Goal: Task Accomplishment & Management: Manage account settings

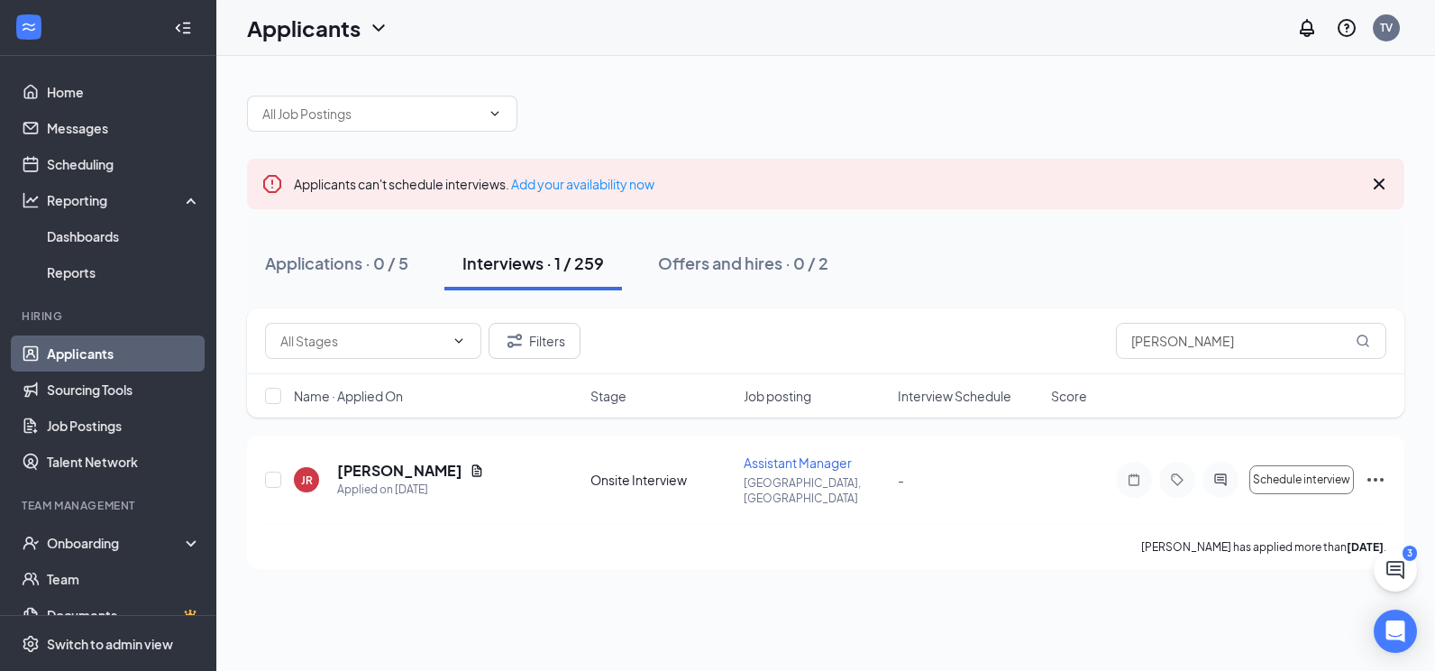
click at [1242, 252] on div "Applications · 0 / 5 Interviews · 1 / 259 Offers and hires · 0 / 2" at bounding box center [825, 263] width 1157 height 54
click at [1242, 340] on input "[PERSON_NAME]" at bounding box center [1251, 341] width 270 height 36
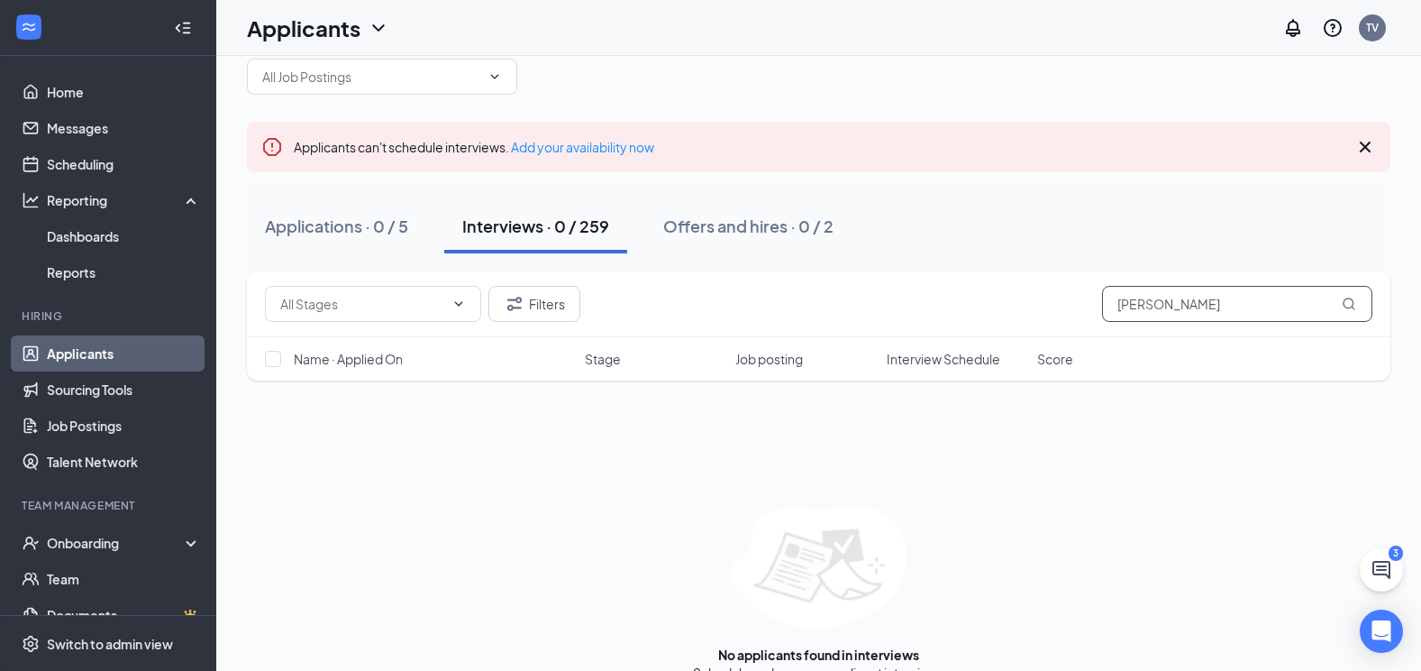
scroll to position [69, 0]
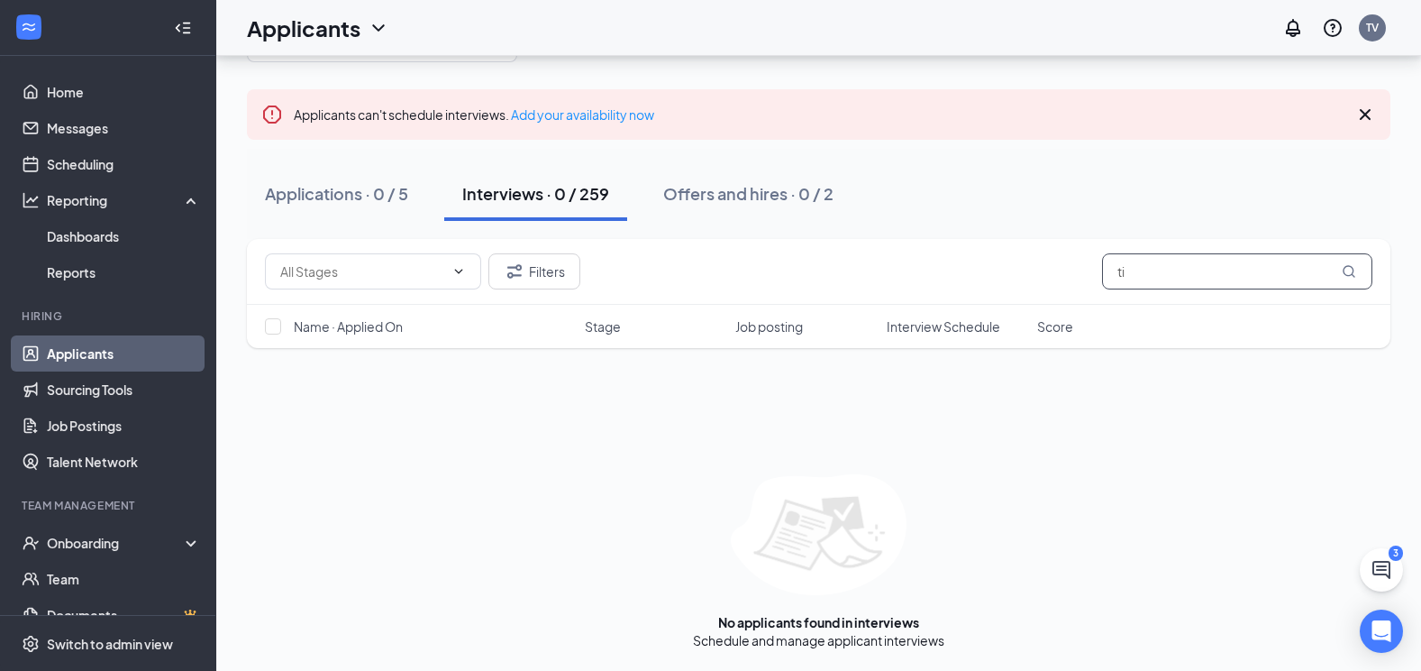
type input "t"
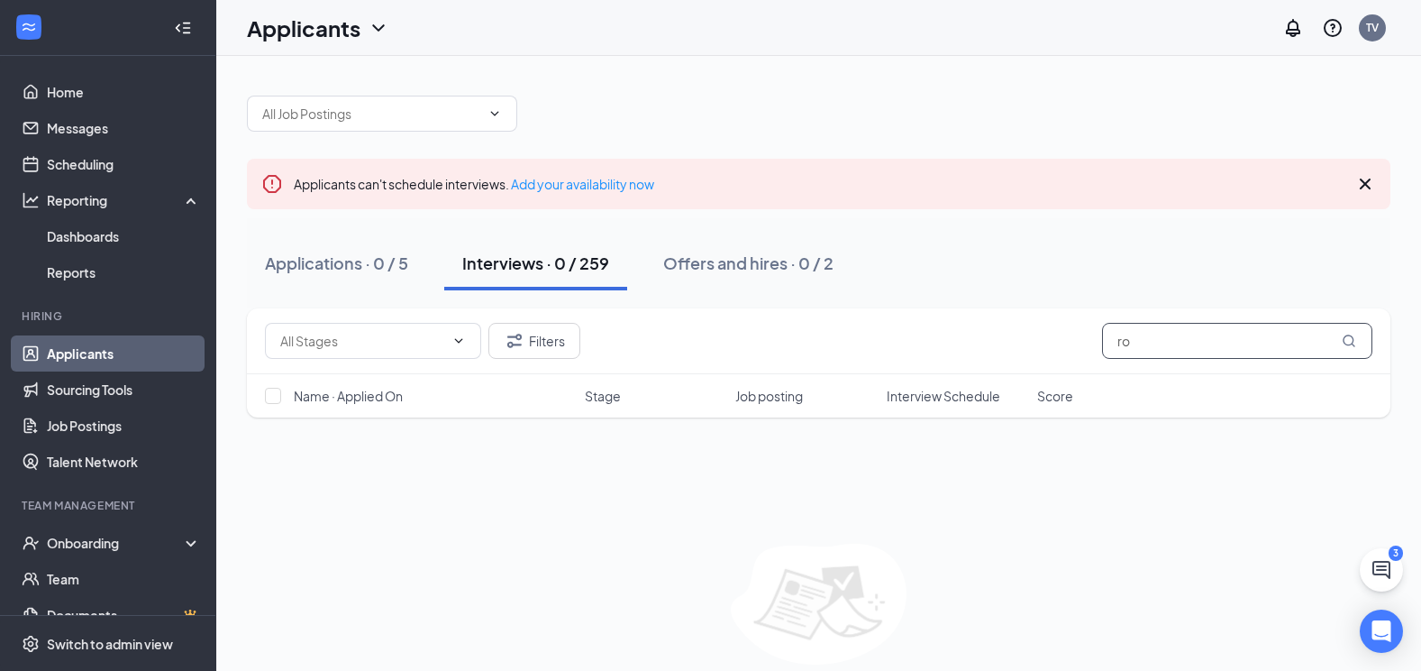
type input "r"
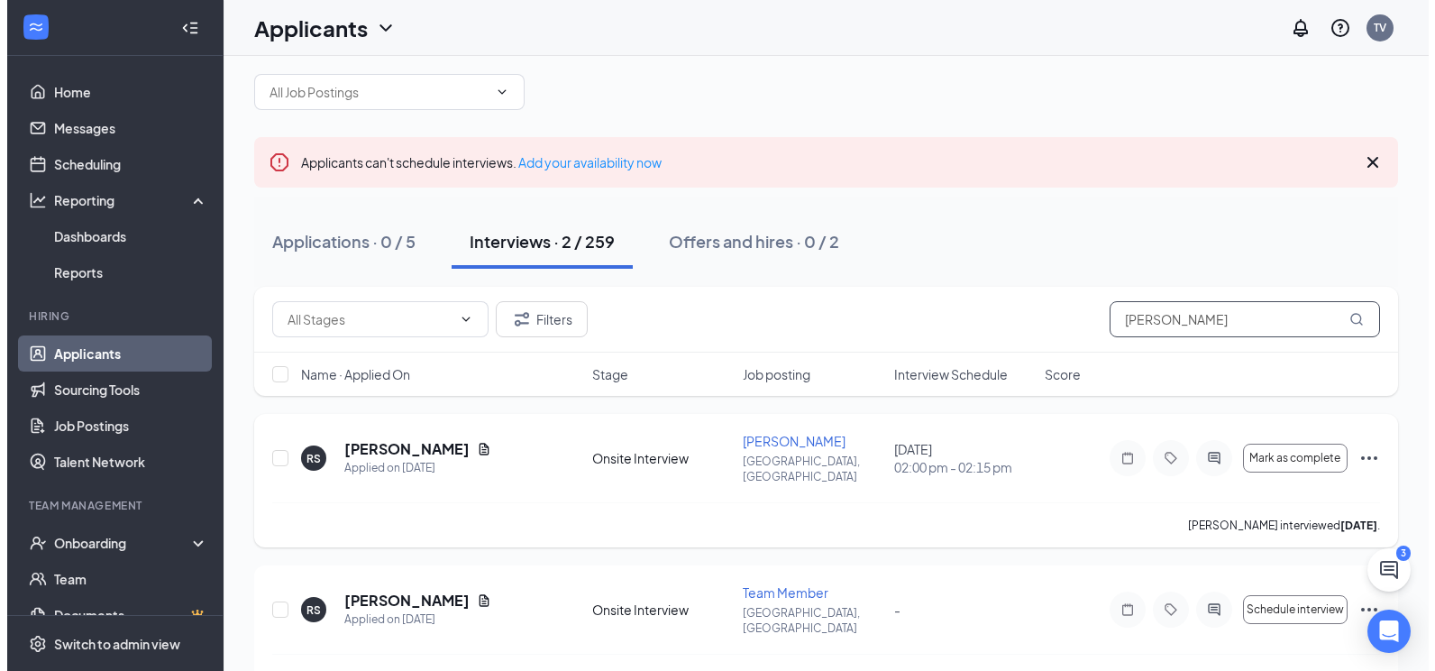
scroll to position [42, 0]
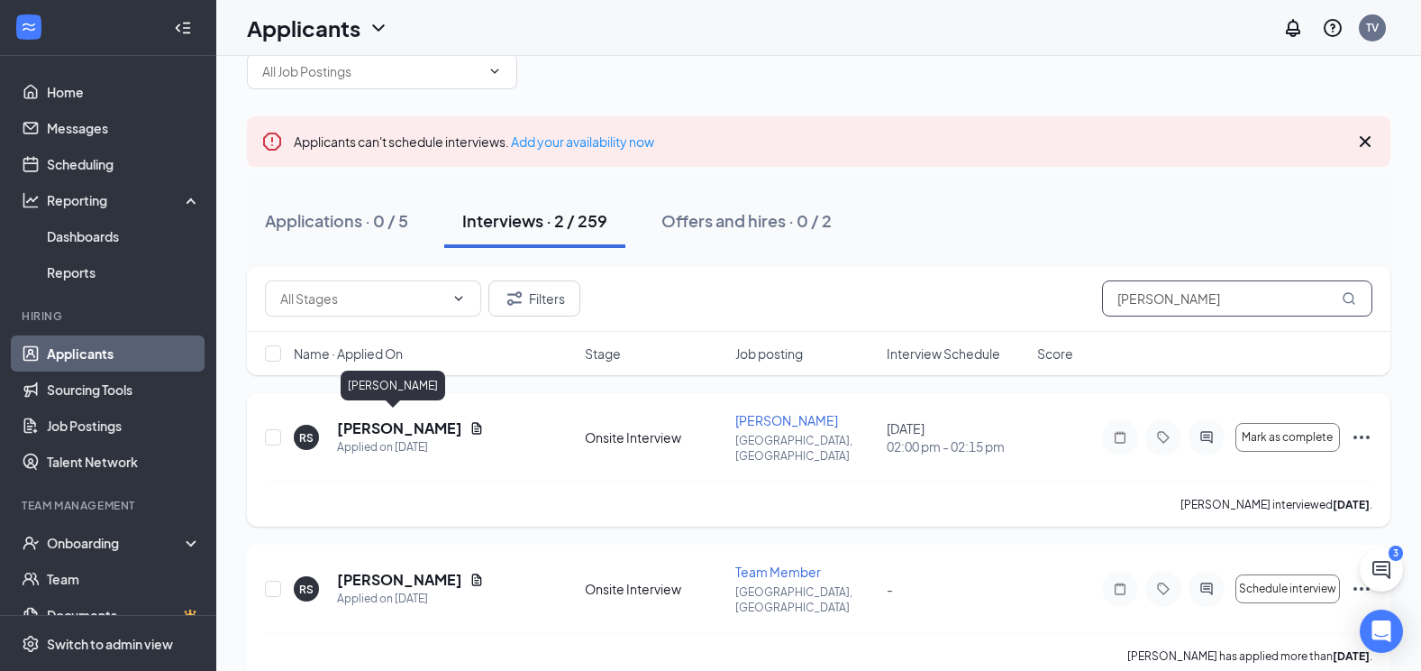
type input "[PERSON_NAME]"
click at [398, 424] on h5 "[PERSON_NAME]" at bounding box center [399, 428] width 125 height 20
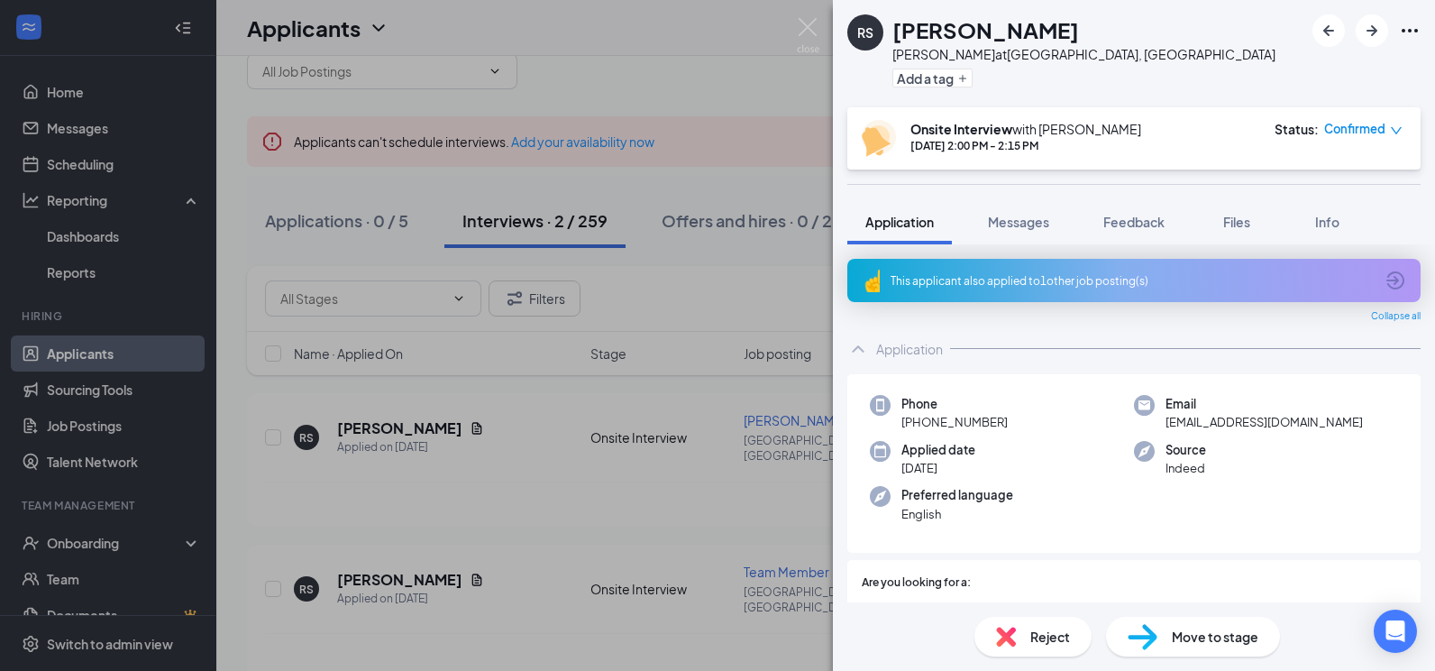
click at [783, 78] on div "RS [PERSON_NAME] at [GEOGRAPHIC_DATA], [GEOGRAPHIC_DATA] Add a tag Onsite Inter…" at bounding box center [717, 335] width 1435 height 671
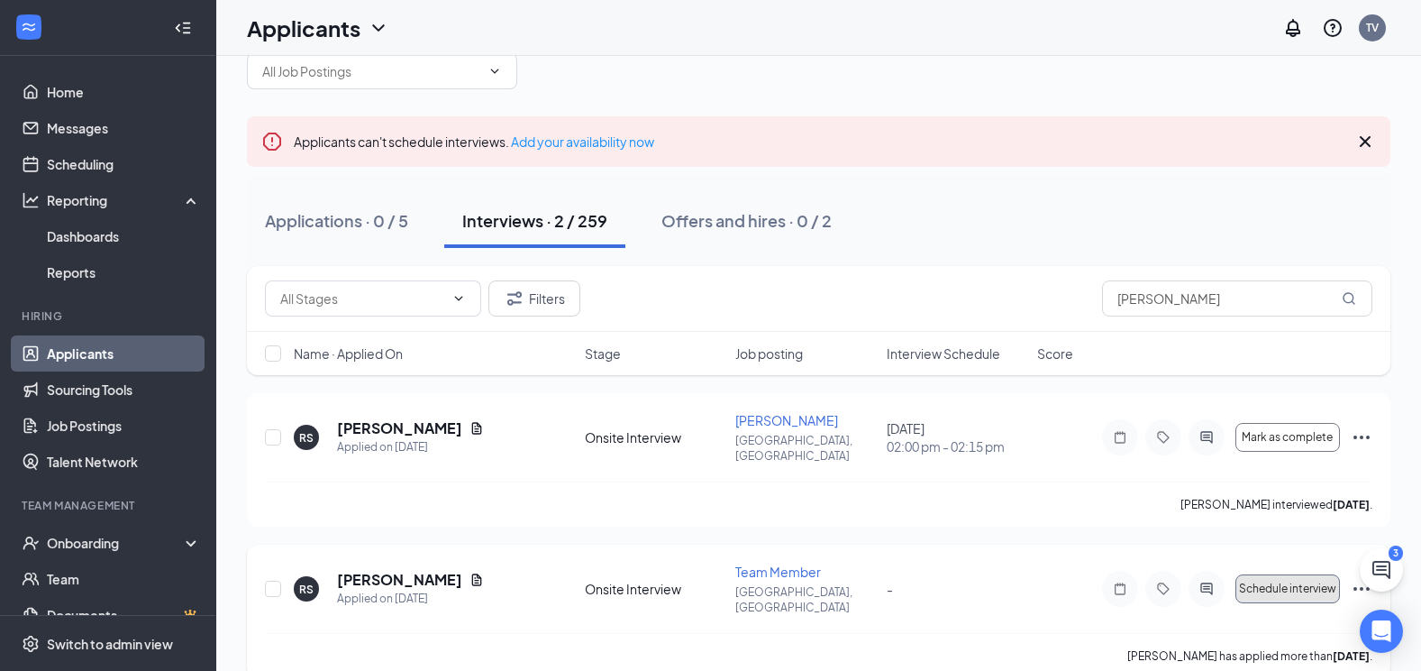
click at [1269, 582] on span "Schedule interview" at bounding box center [1287, 588] width 97 height 13
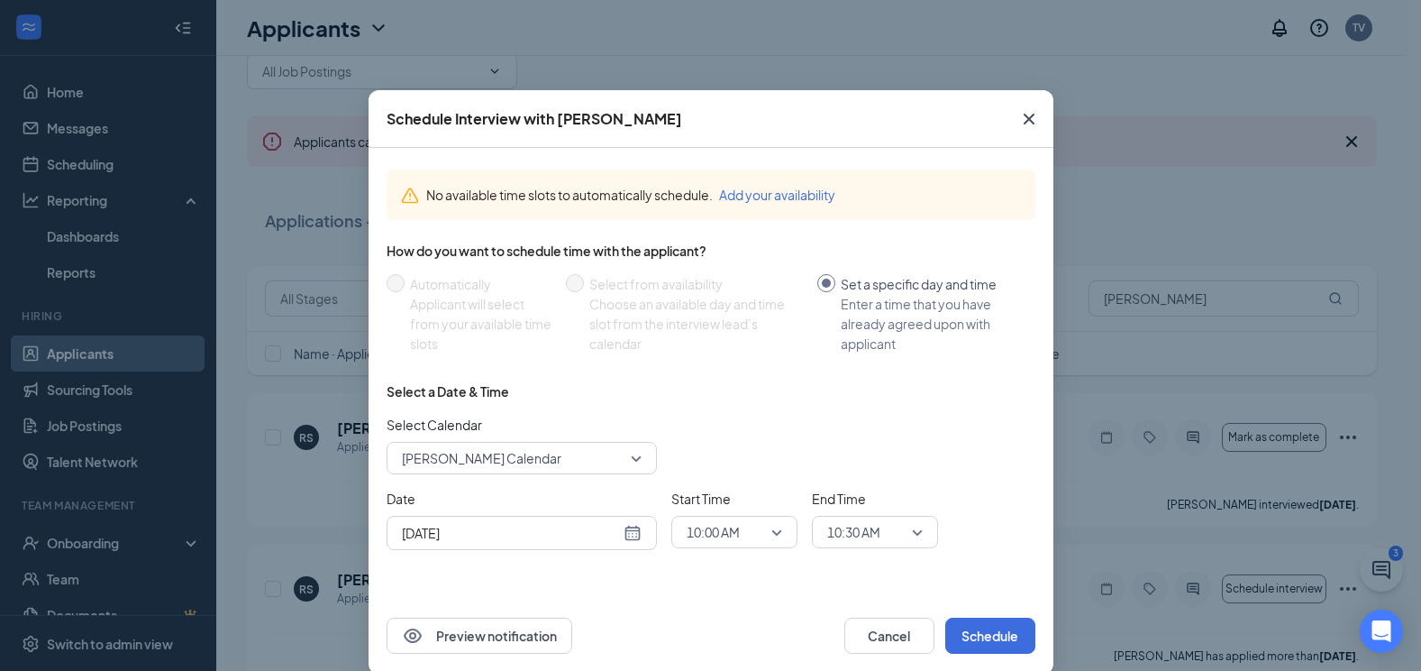
scroll to position [25, 0]
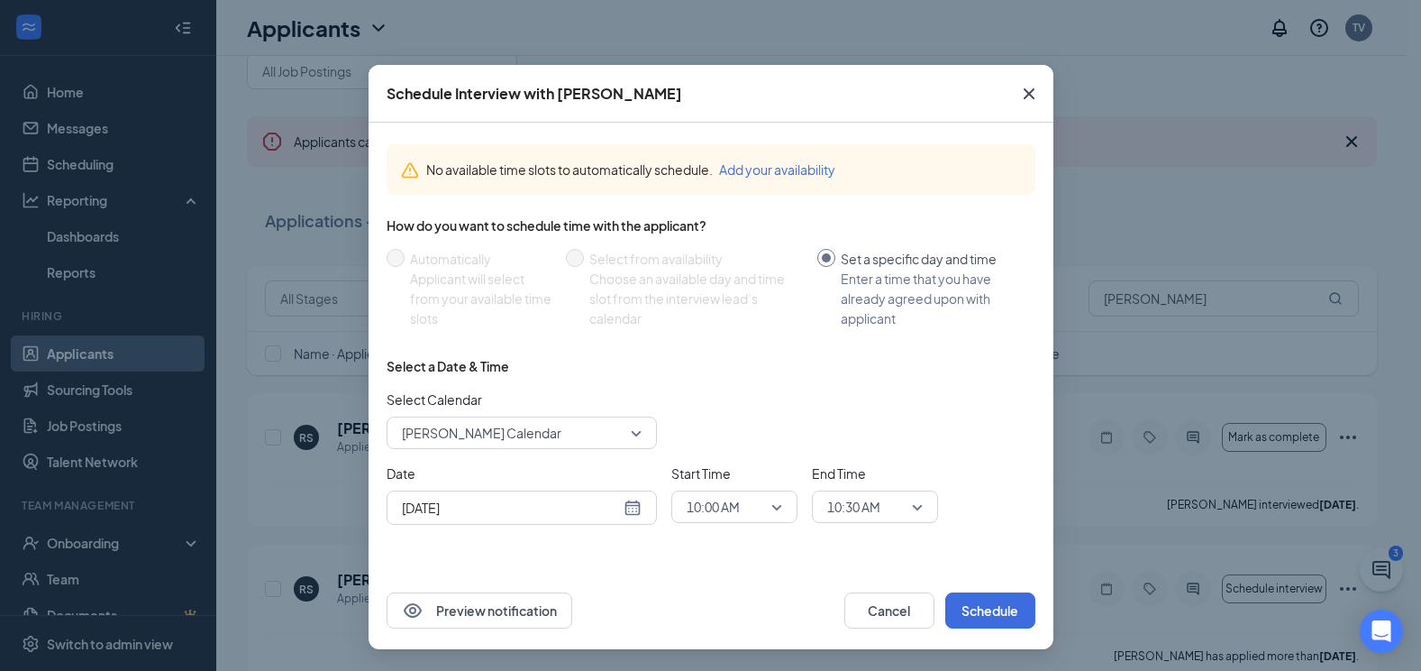
click at [1026, 101] on icon "Cross" at bounding box center [1029, 94] width 22 height 22
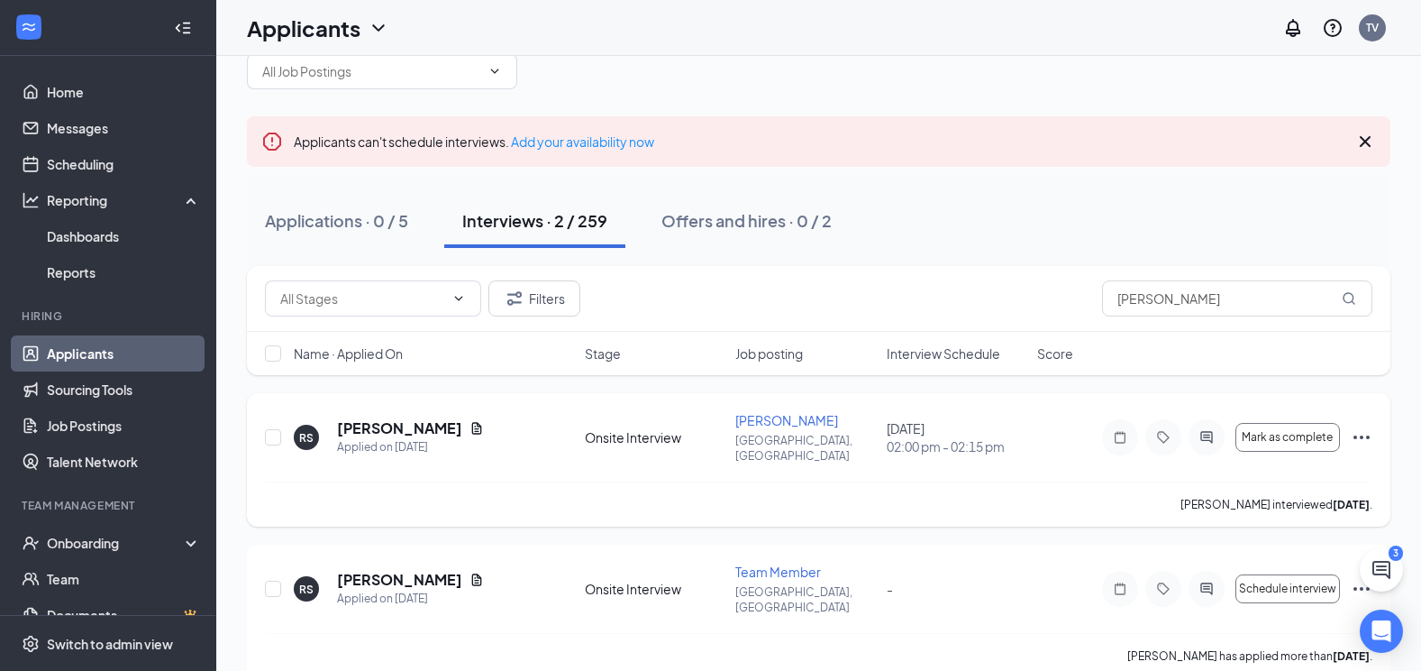
click at [767, 424] on span "[PERSON_NAME]" at bounding box center [786, 420] width 103 height 16
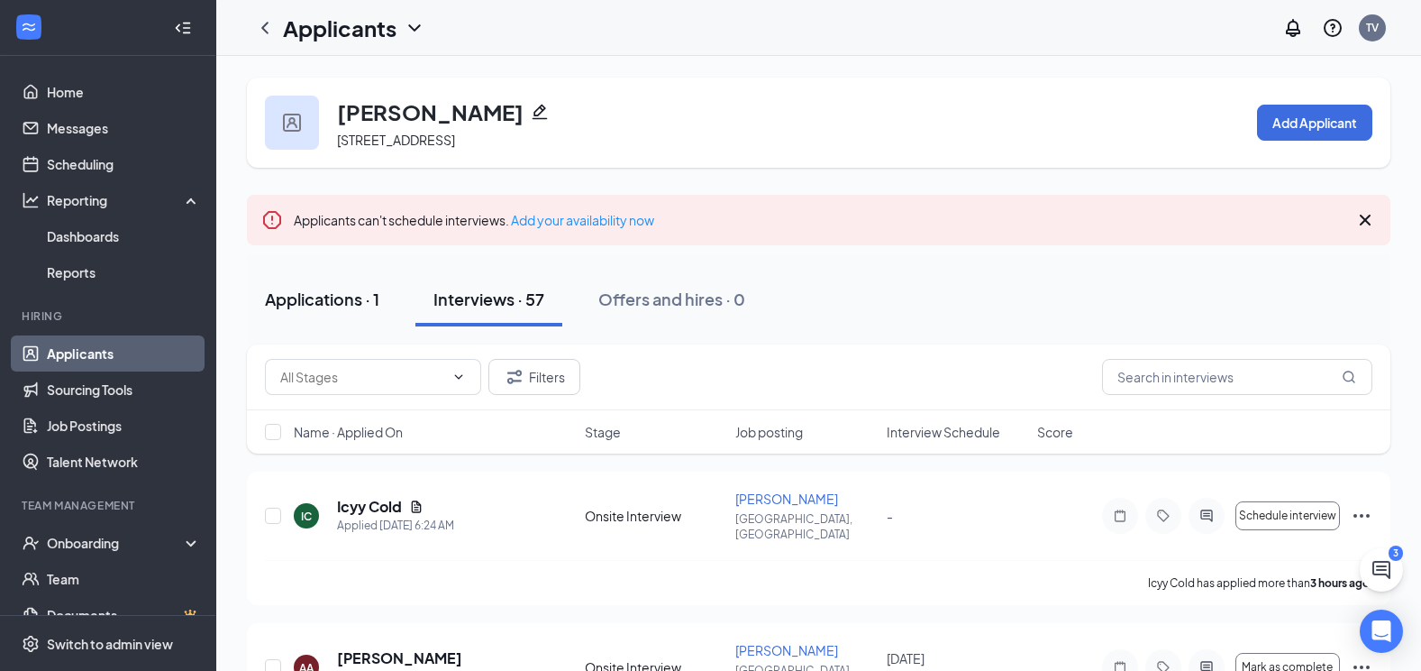
click at [326, 306] on div "Applications · 1" at bounding box center [322, 298] width 114 height 23
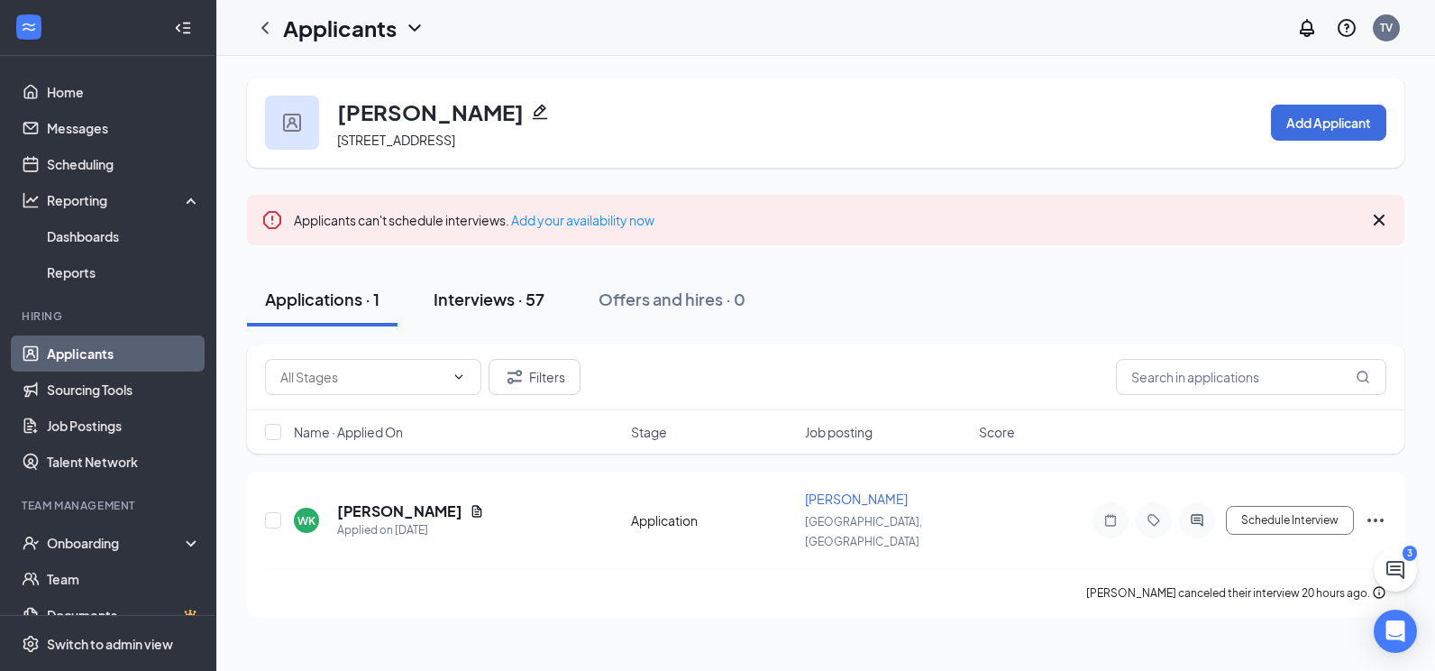
click at [493, 312] on button "Interviews · 57" at bounding box center [488, 299] width 147 height 54
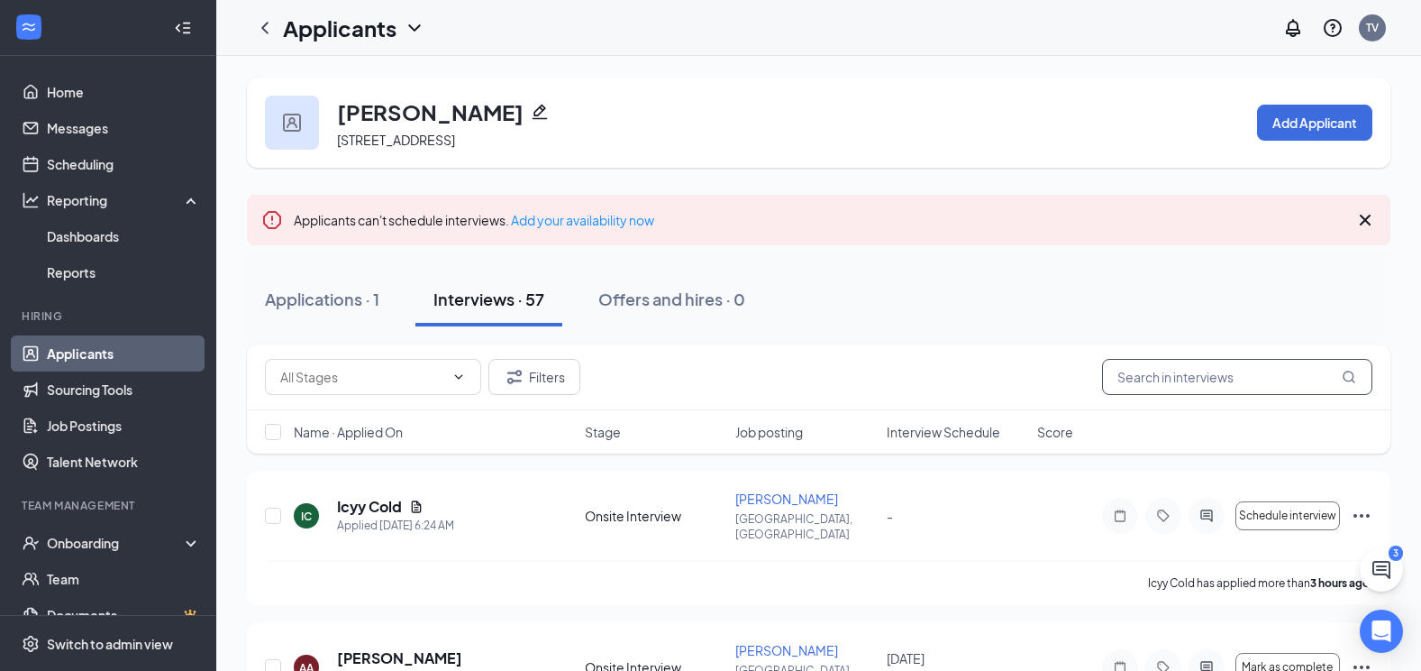
click at [1202, 376] on input "text" at bounding box center [1237, 377] width 270 height 36
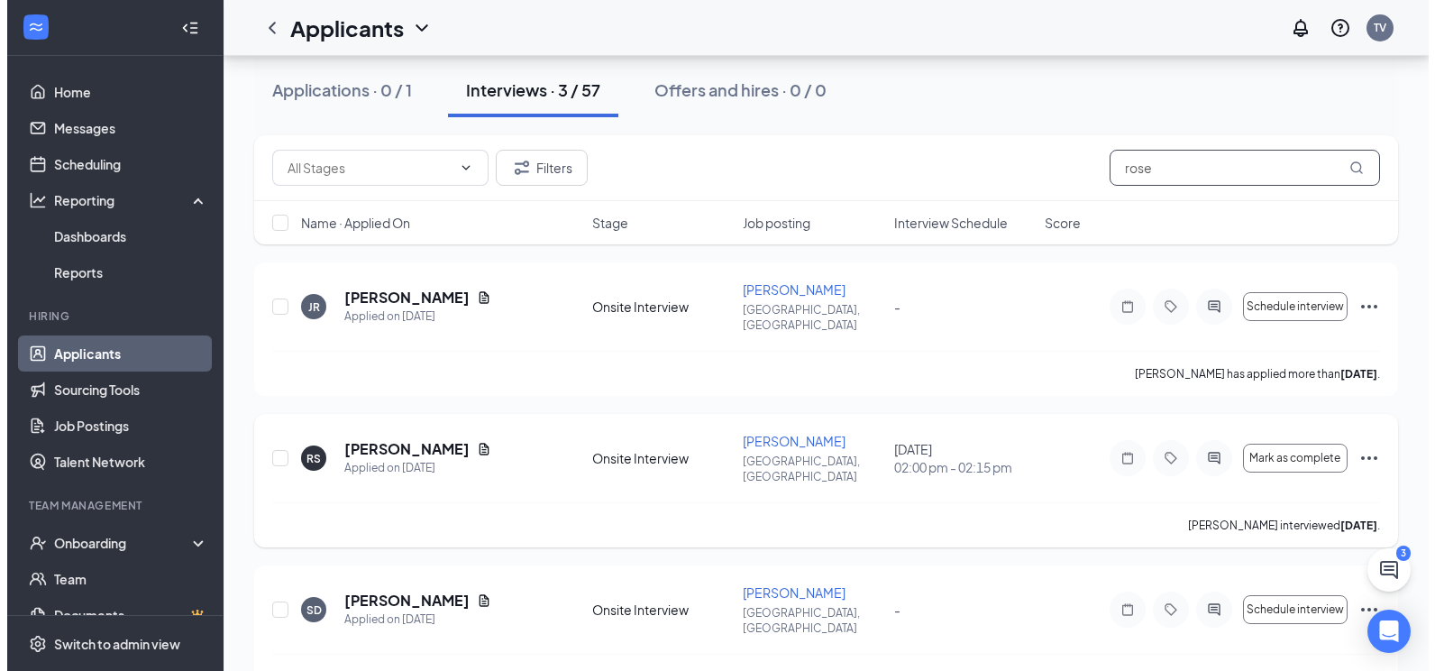
scroll to position [215, 0]
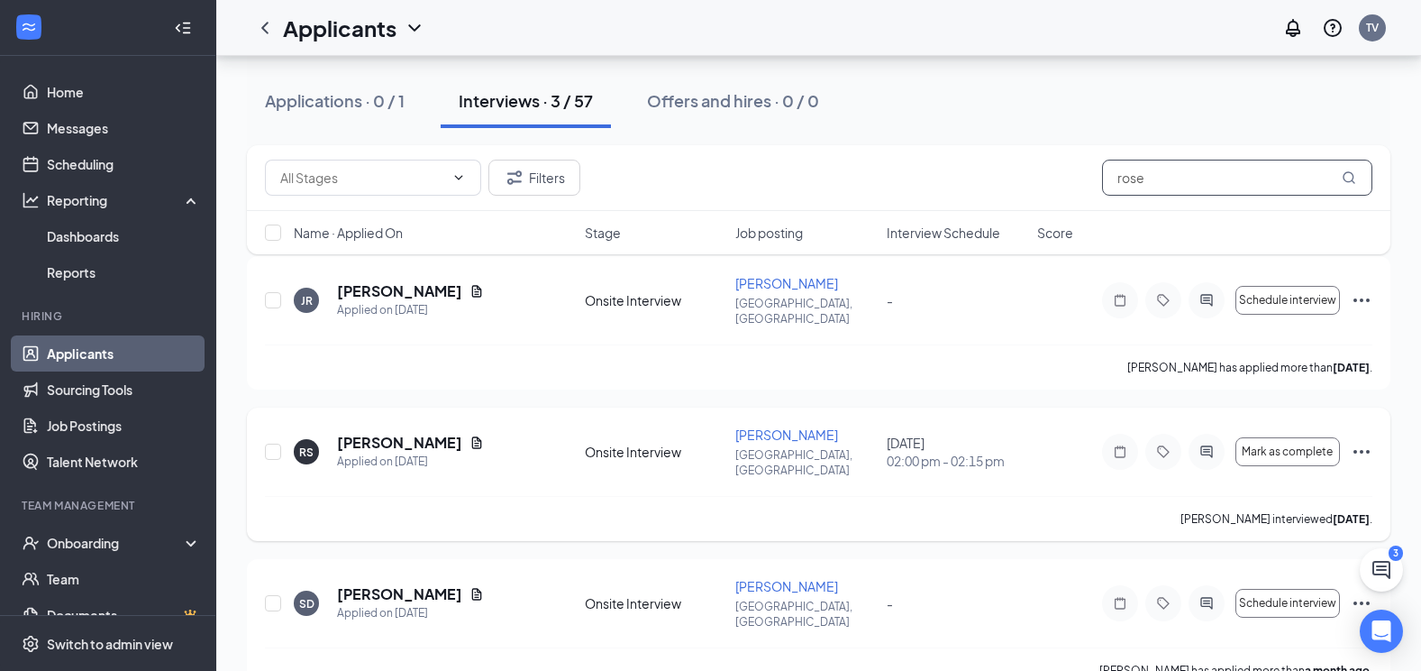
type input "rose"
click at [1355, 441] on icon "Ellipses" at bounding box center [1362, 452] width 22 height 22
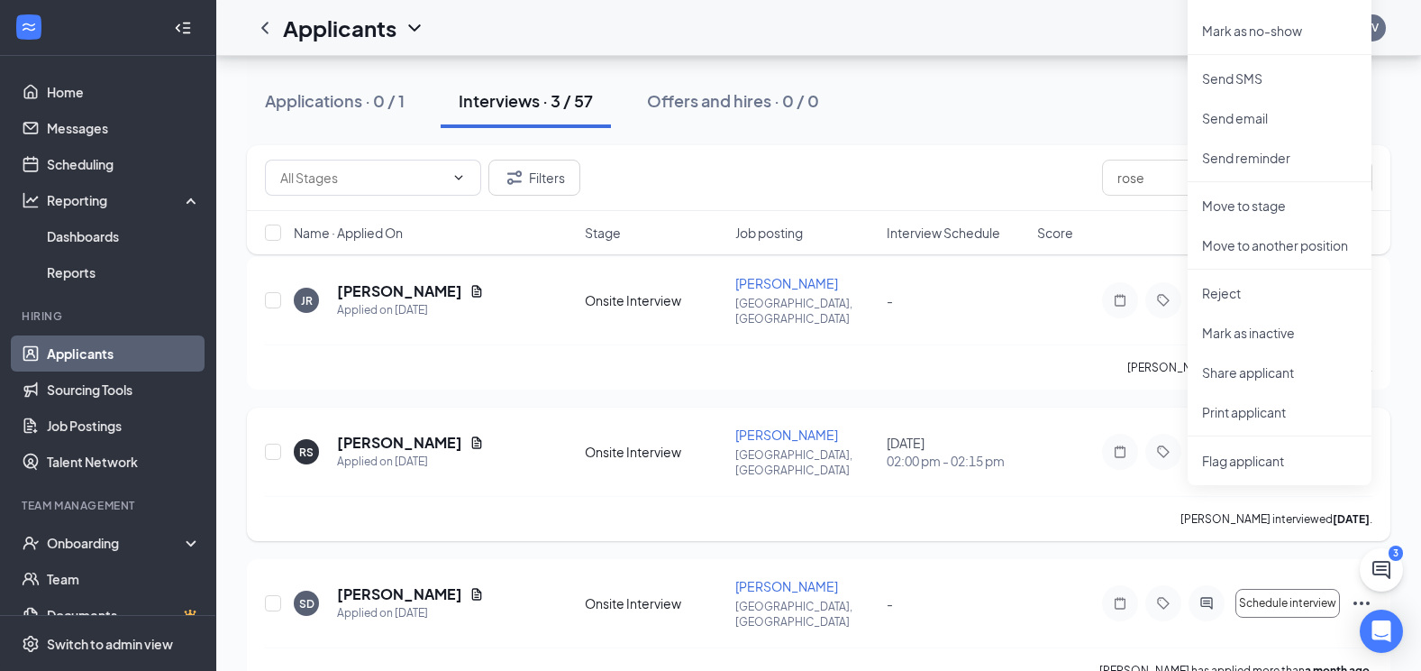
click at [1018, 455] on div "RS [PERSON_NAME] Applied on [DATE] Onsite Interview [PERSON_NAME], [GEOGRAPHIC_…" at bounding box center [819, 460] width 1108 height 70
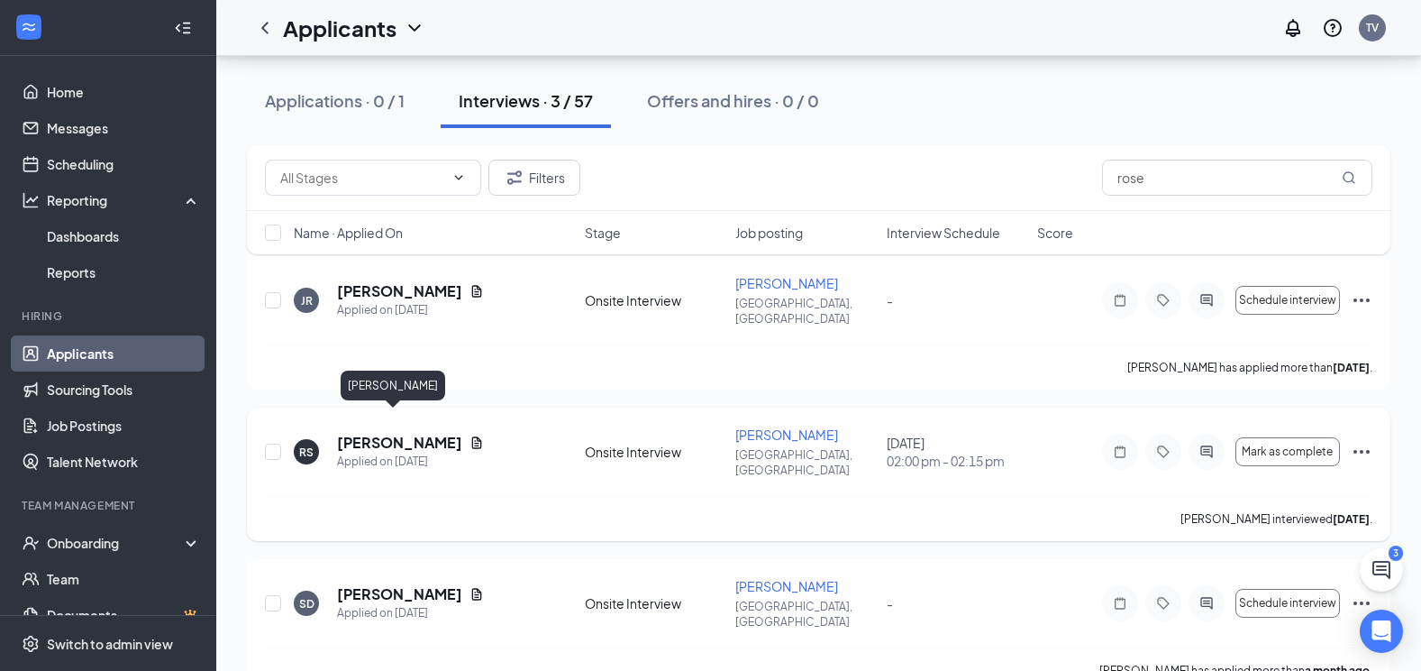
click at [370, 433] on h5 "[PERSON_NAME]" at bounding box center [399, 443] width 125 height 20
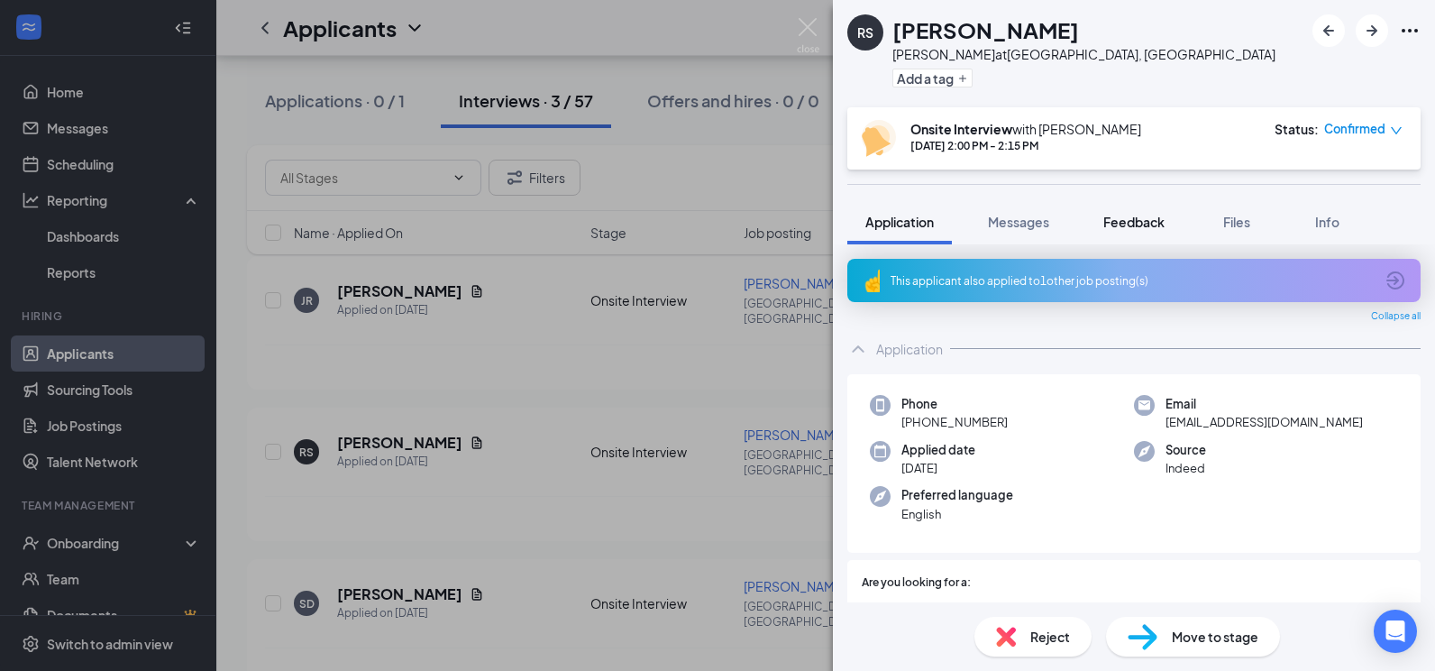
click at [1098, 225] on button "Feedback" at bounding box center [1133, 221] width 97 height 45
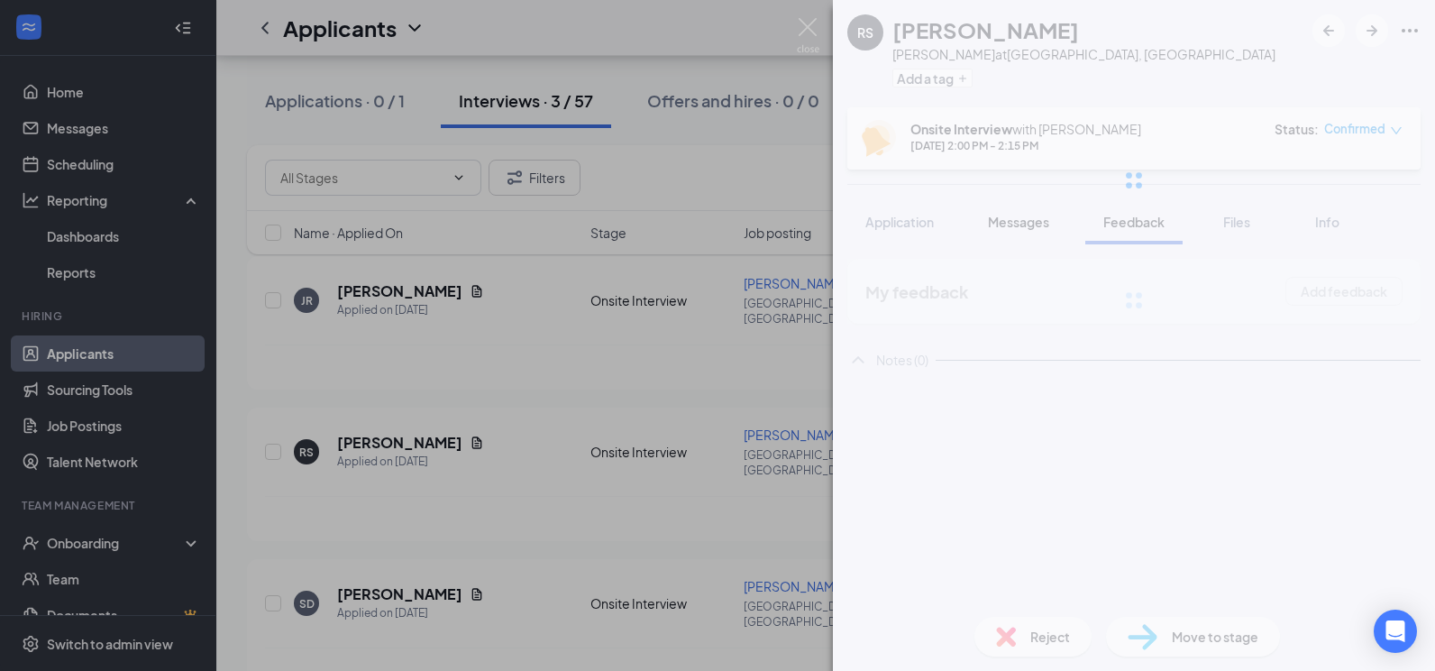
click at [1026, 226] on div at bounding box center [1134, 180] width 602 height 360
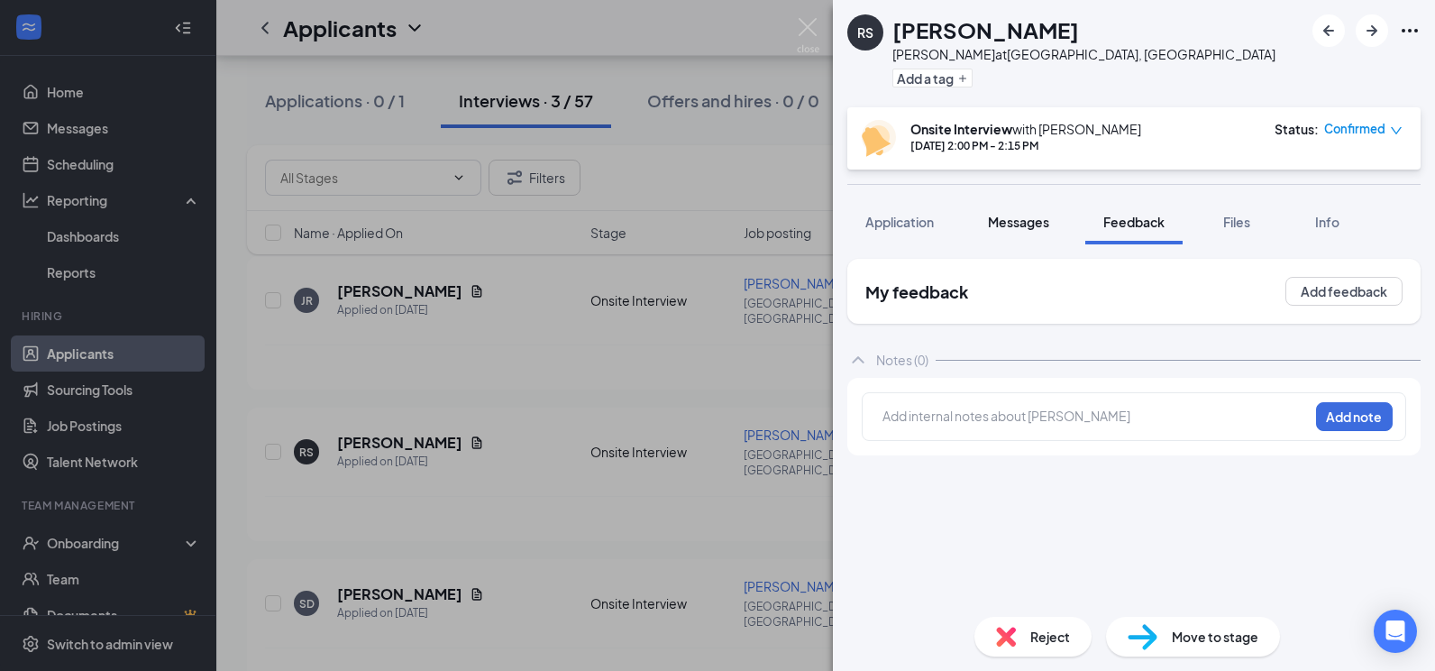
click at [1026, 226] on span "Messages" at bounding box center [1018, 222] width 61 height 16
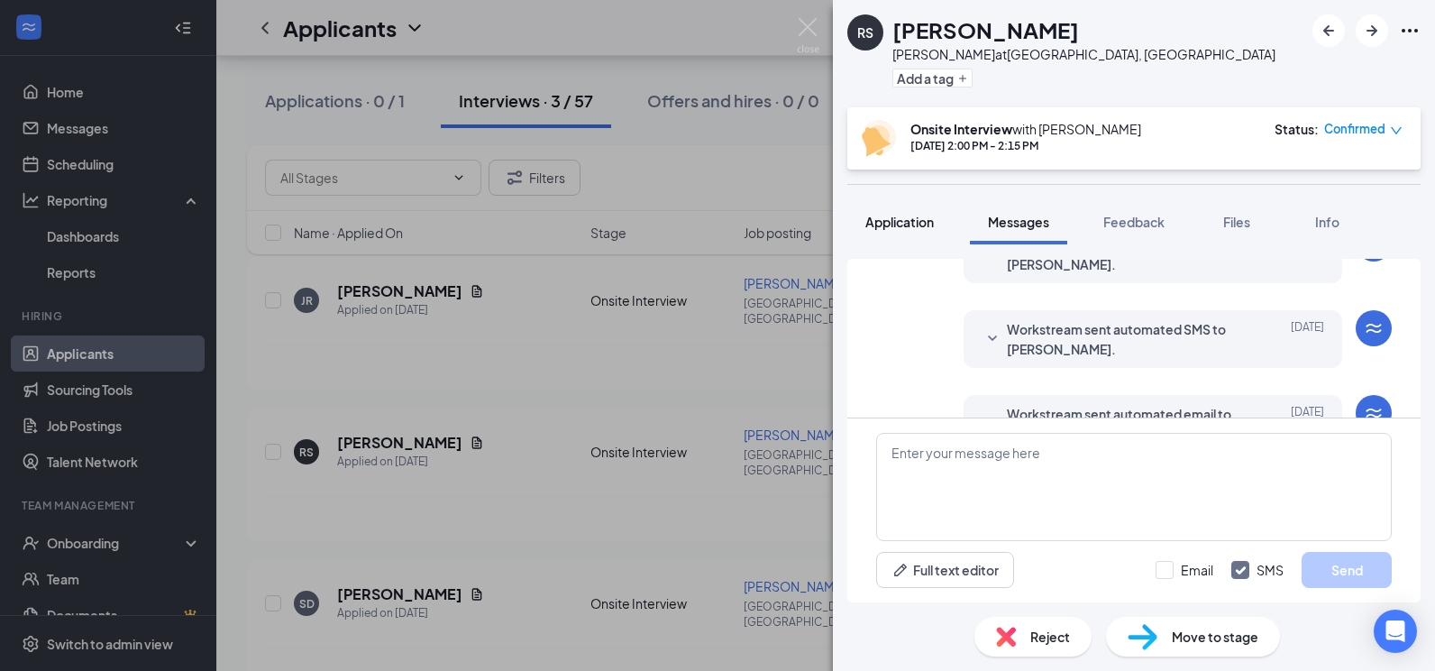
scroll to position [726, 0]
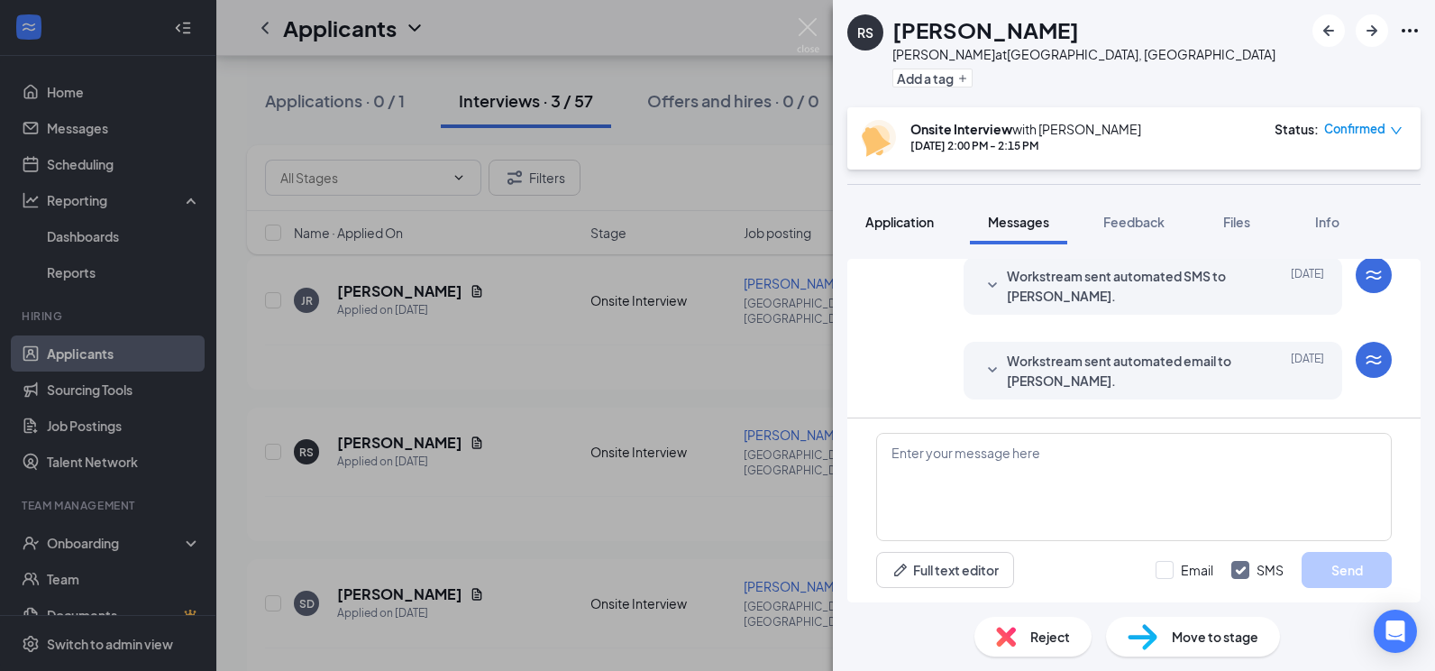
click at [923, 216] on span "Application" at bounding box center [899, 222] width 68 height 16
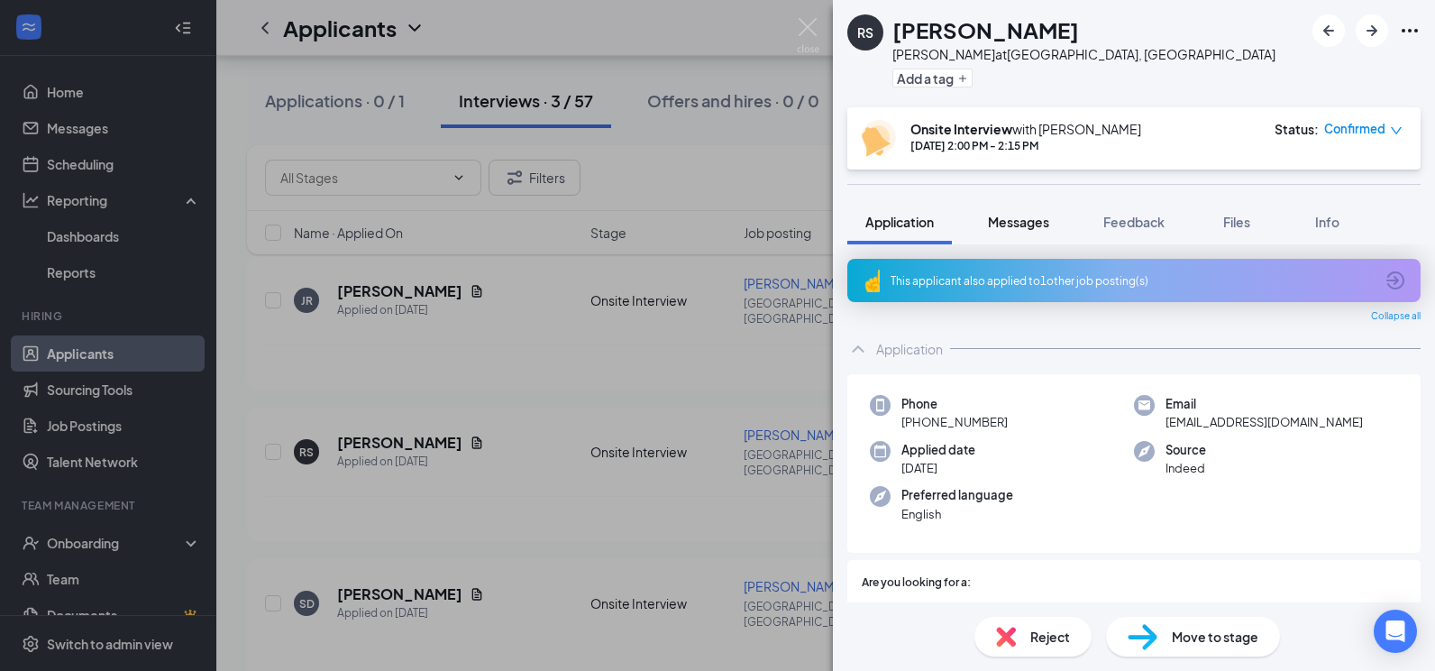
click at [1036, 230] on div "Messages" at bounding box center [1018, 222] width 61 height 18
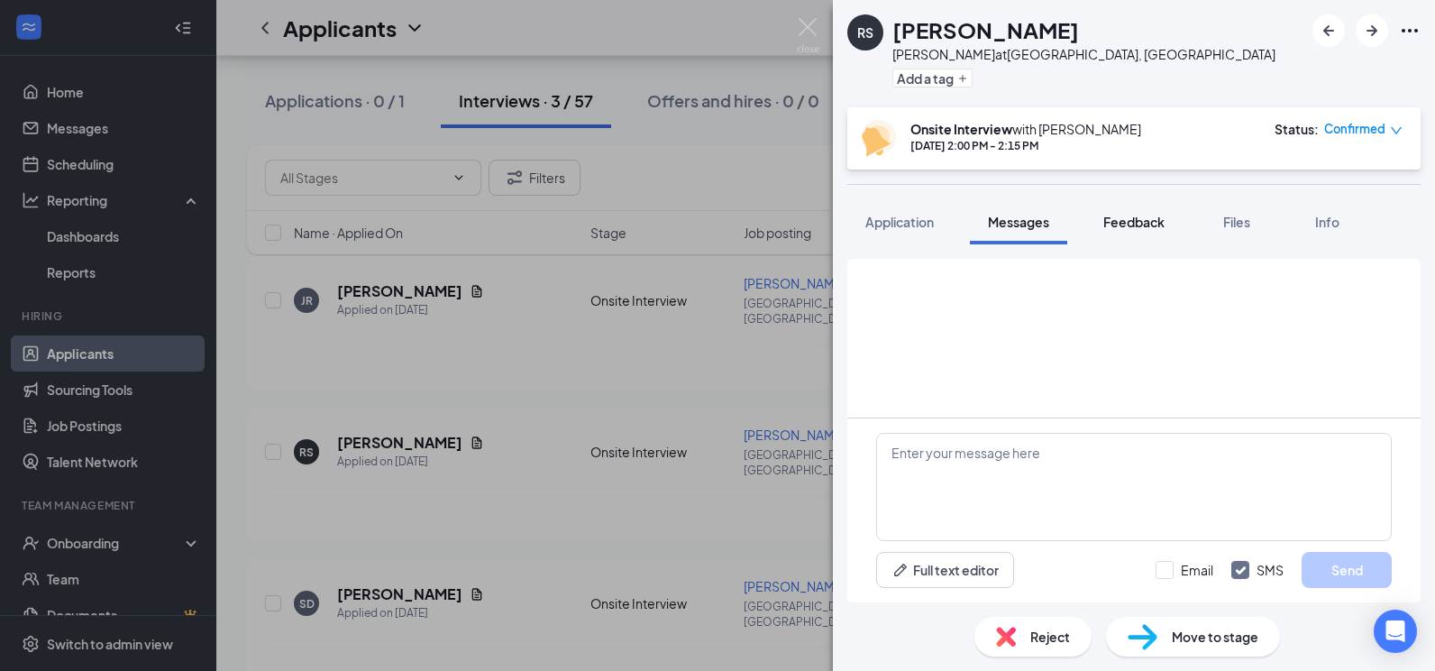
click at [1182, 230] on button "Feedback" at bounding box center [1133, 221] width 97 height 45
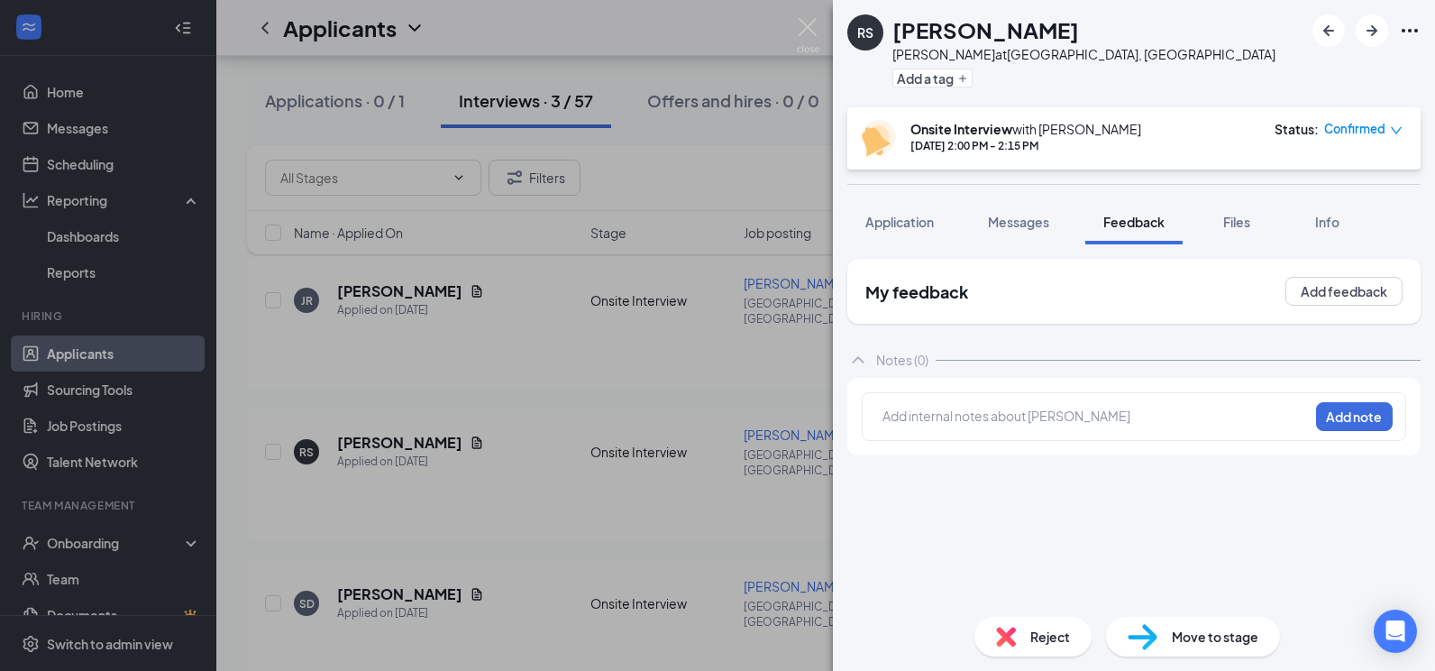
click at [1228, 224] on span "Files" at bounding box center [1236, 222] width 27 height 16
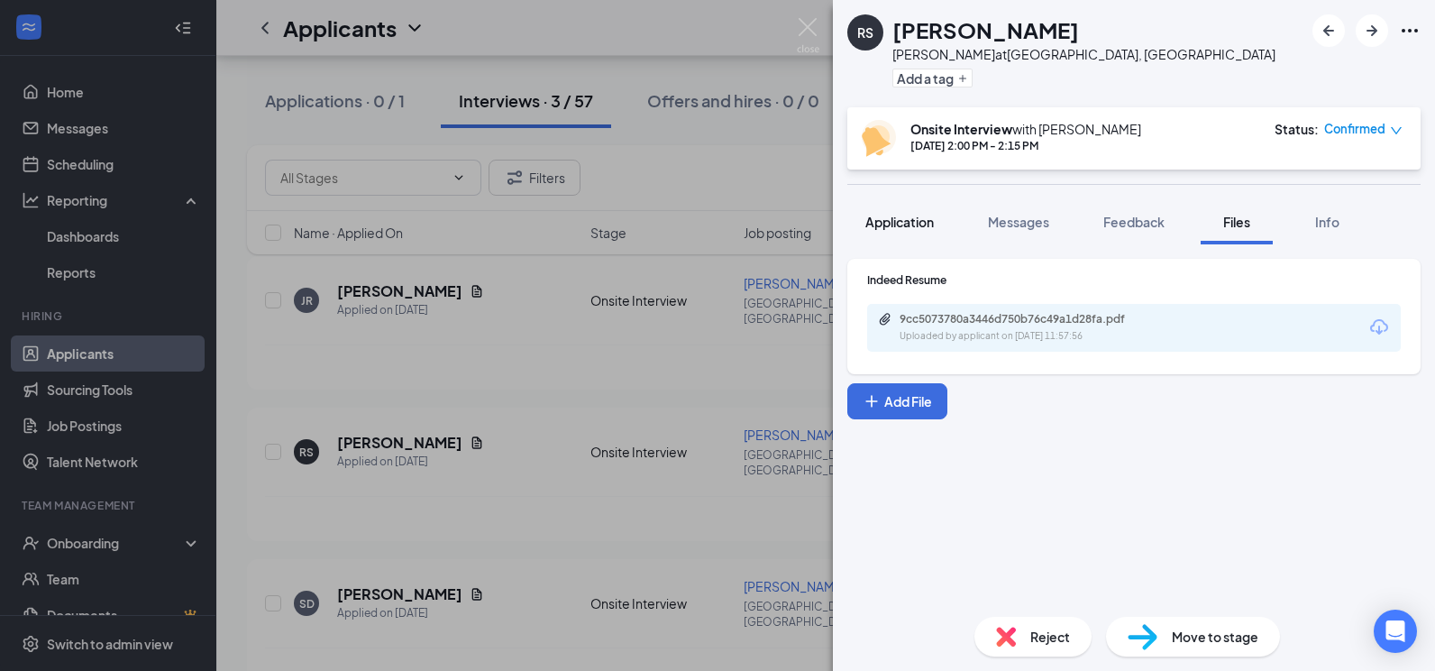
click at [913, 226] on span "Application" at bounding box center [899, 222] width 68 height 16
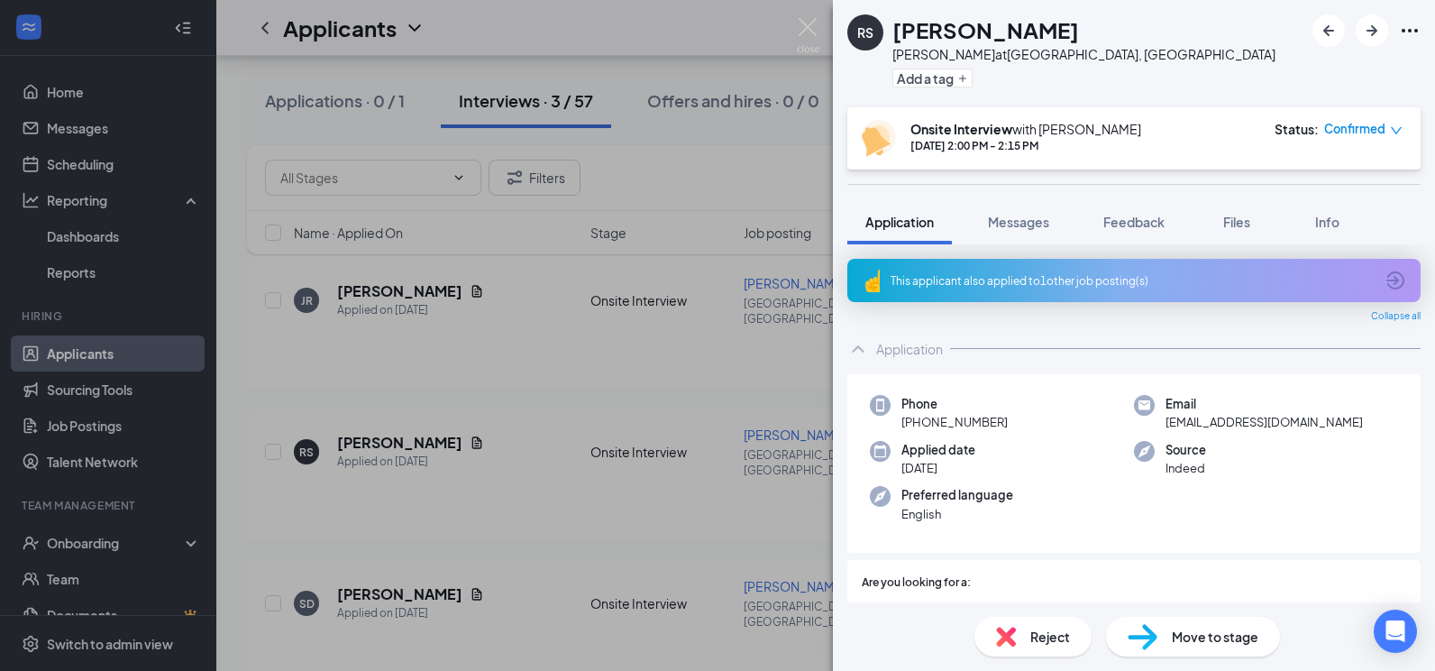
click at [990, 284] on div "This applicant also applied to 1 other job posting(s)" at bounding box center [1131, 280] width 483 height 15
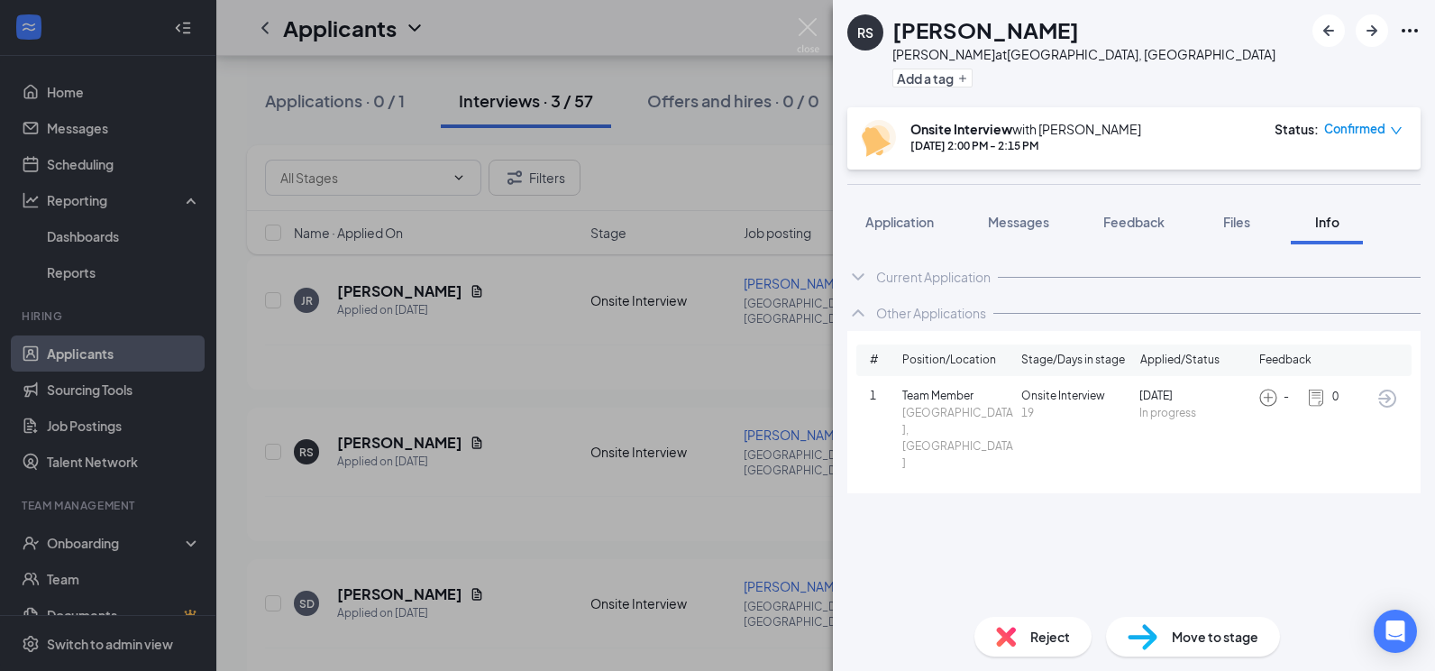
click at [862, 317] on icon "ChevronUp" at bounding box center [858, 313] width 22 height 22
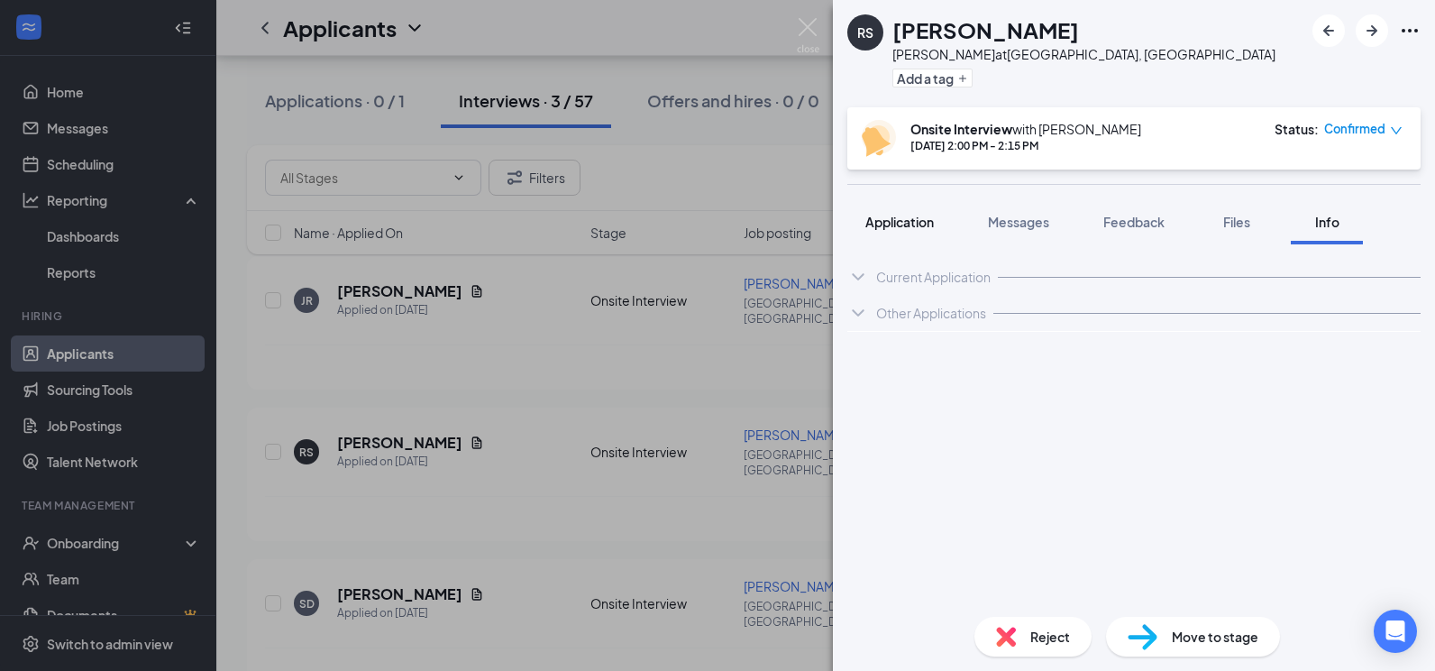
click at [899, 227] on span "Application" at bounding box center [899, 222] width 68 height 16
